Goal: Entertainment & Leisure: Consume media (video, audio)

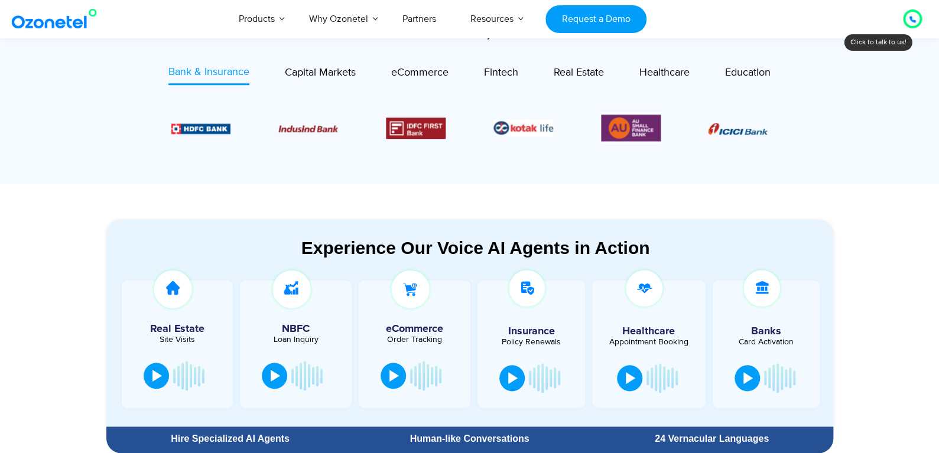
scroll to position [472, 0]
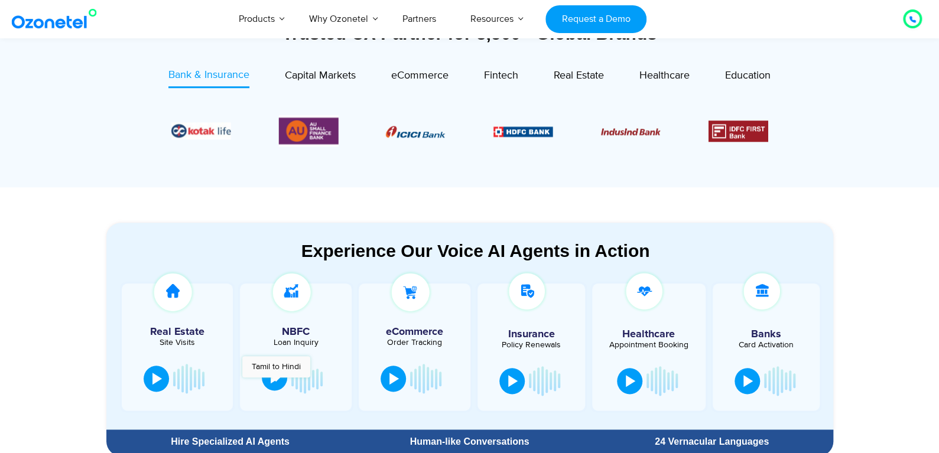
click at [276, 384] on button at bounding box center [274, 377] width 25 height 26
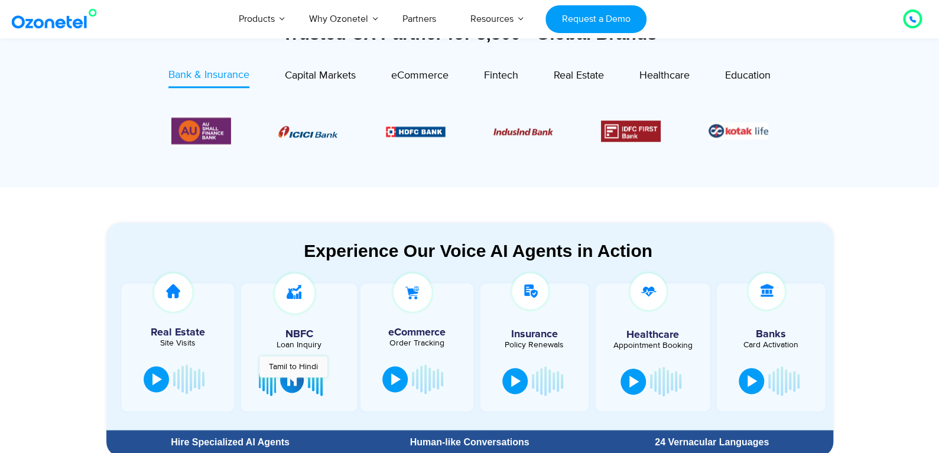
click at [294, 383] on div at bounding box center [291, 380] width 9 height 12
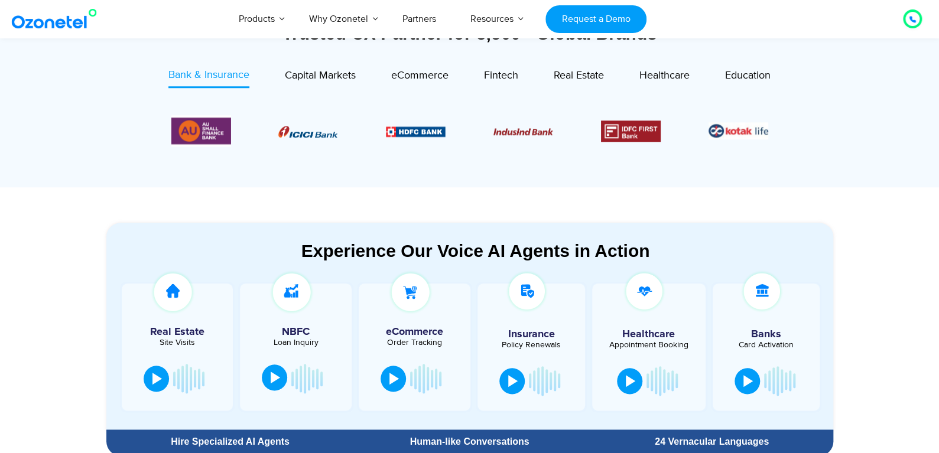
click at [900, 77] on section "Trusted CX Partner for 3,500+ Global Brands Bank & Insurance Capital Markets" at bounding box center [469, 91] width 939 height 194
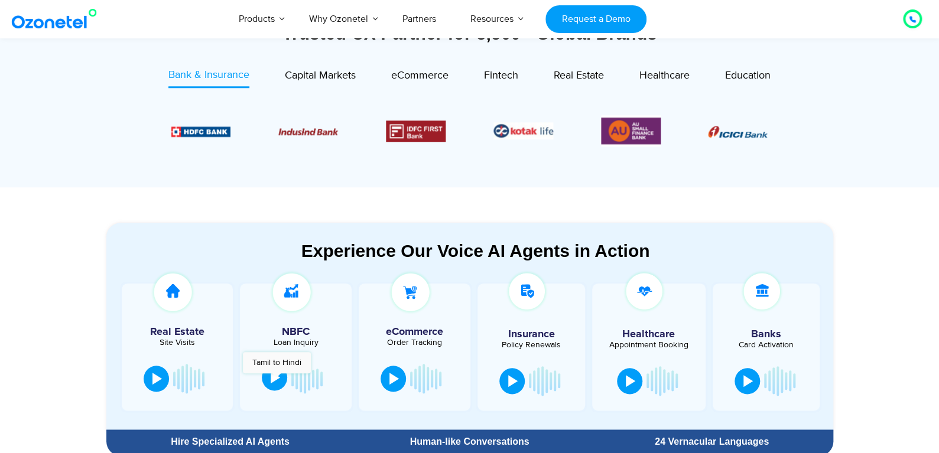
click at [276, 379] on div at bounding box center [275, 378] width 9 height 12
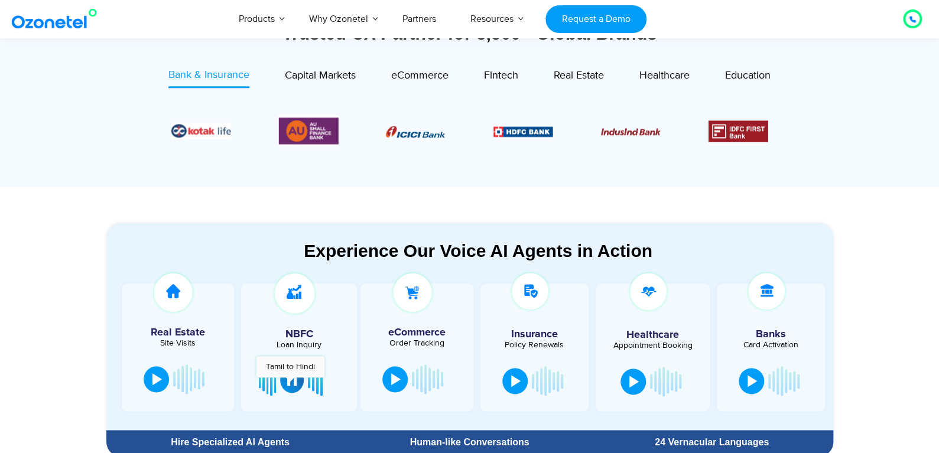
click at [291, 383] on div at bounding box center [291, 380] width 9 height 12
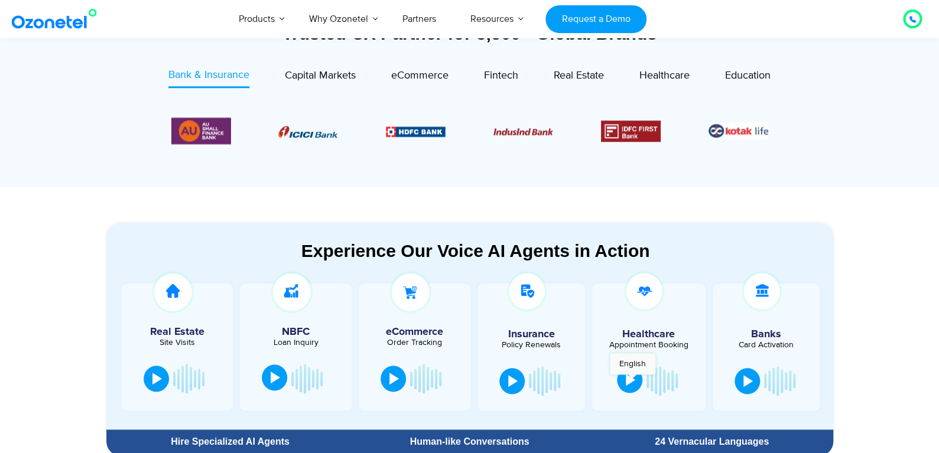
click at [632, 380] on div at bounding box center [630, 380] width 9 height 12
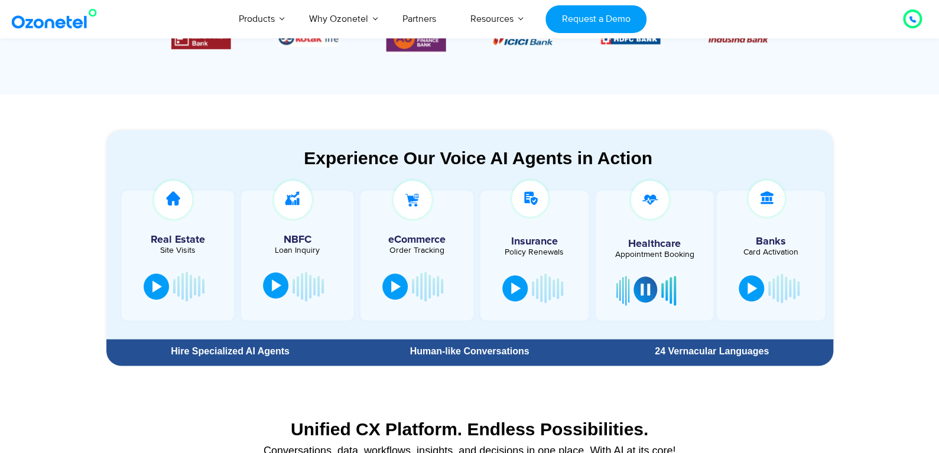
scroll to position [591, 0]
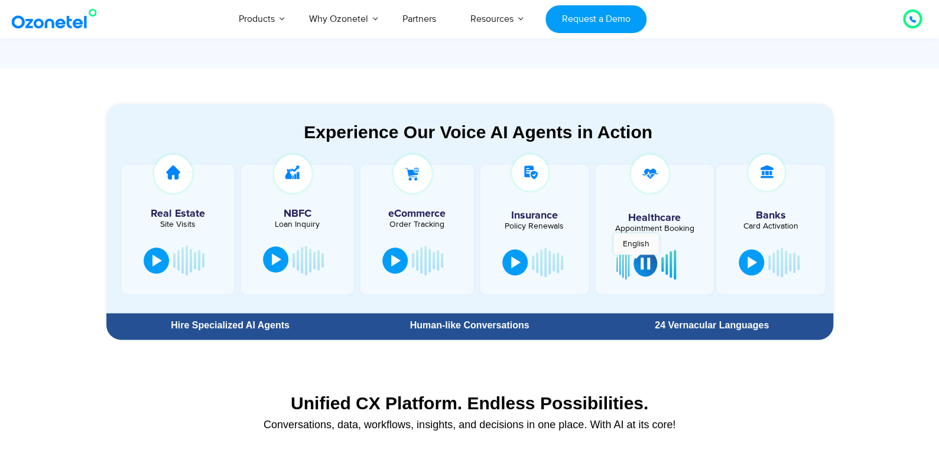
click at [636, 261] on button at bounding box center [645, 263] width 24 height 26
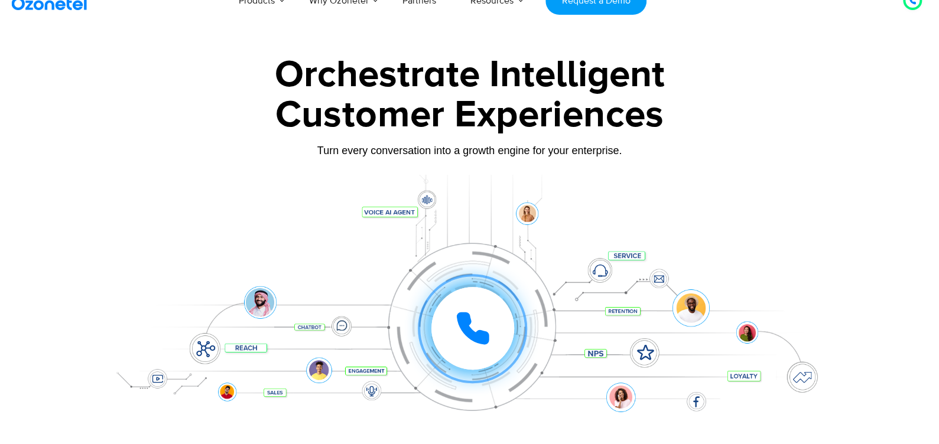
scroll to position [0, 0]
